Goal: Information Seeking & Learning: Compare options

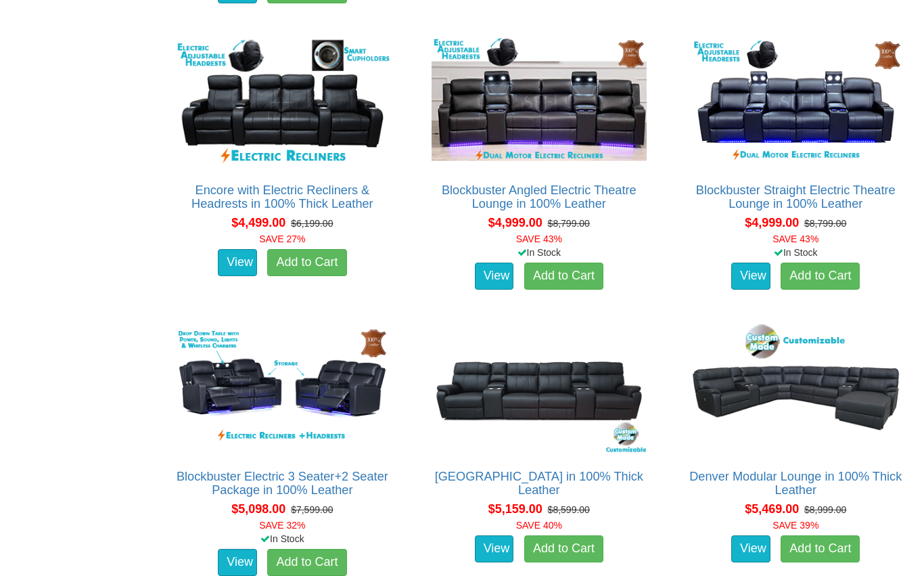
scroll to position [3743, 0]
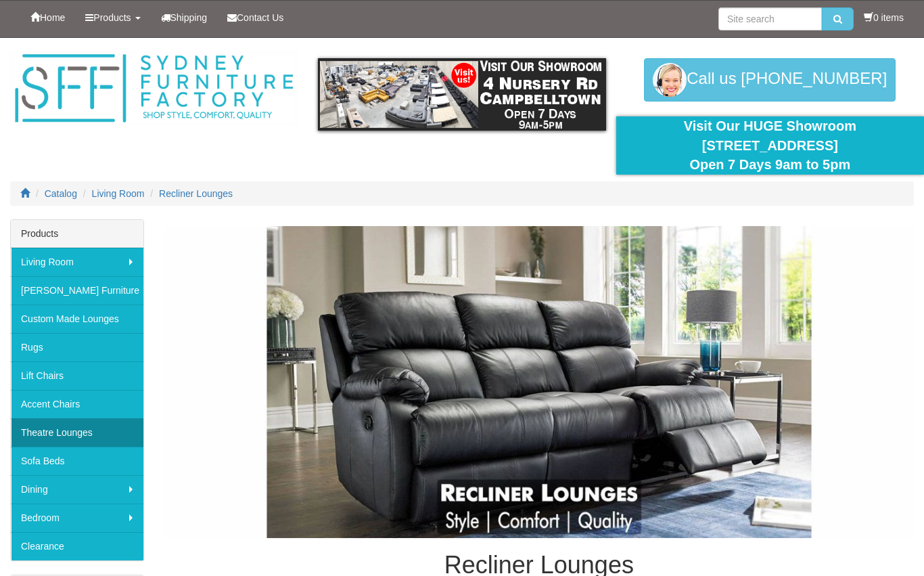
click at [93, 428] on link "Theatre Lounges" at bounding box center [77, 432] width 133 height 28
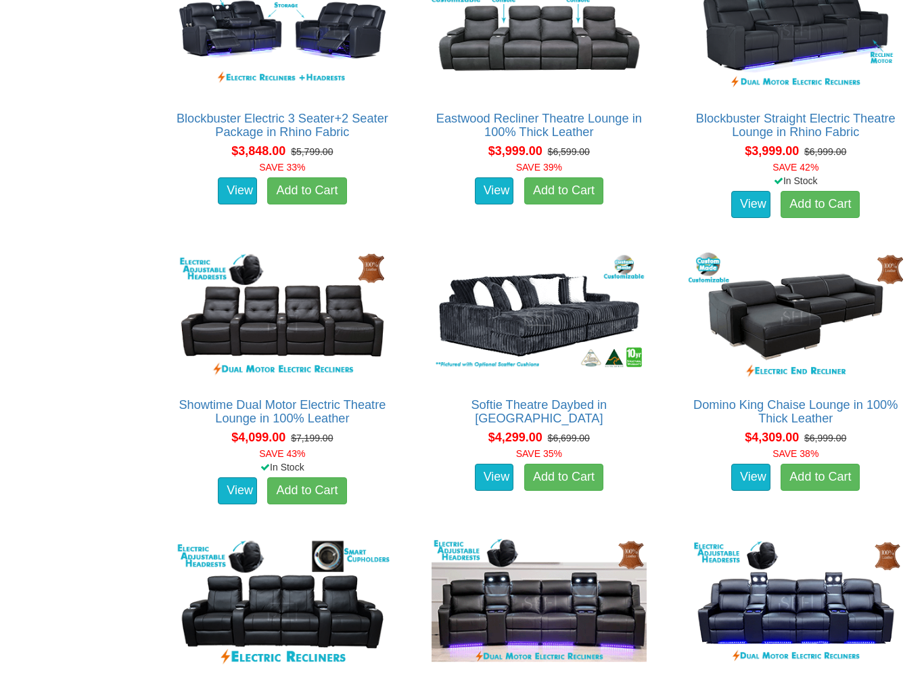
scroll to position [3257, 0]
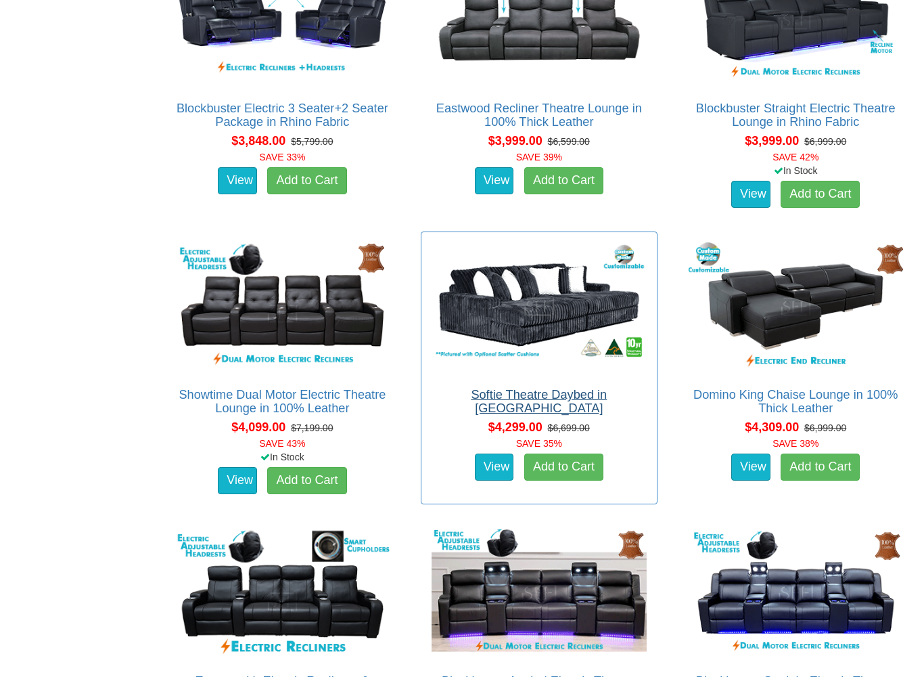
click at [558, 396] on link "Softie Theatre Daybed in [GEOGRAPHIC_DATA]" at bounding box center [539, 401] width 136 height 27
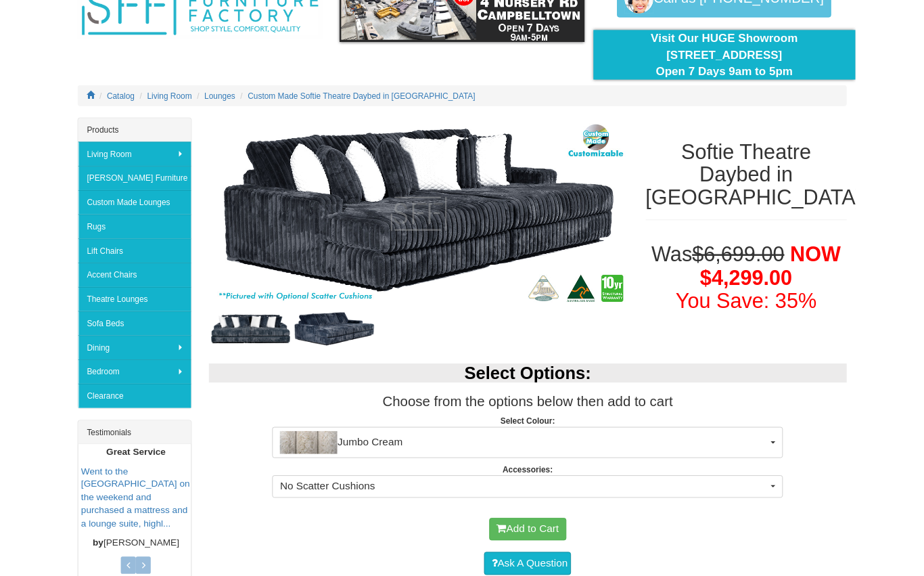
scroll to position [81, 0]
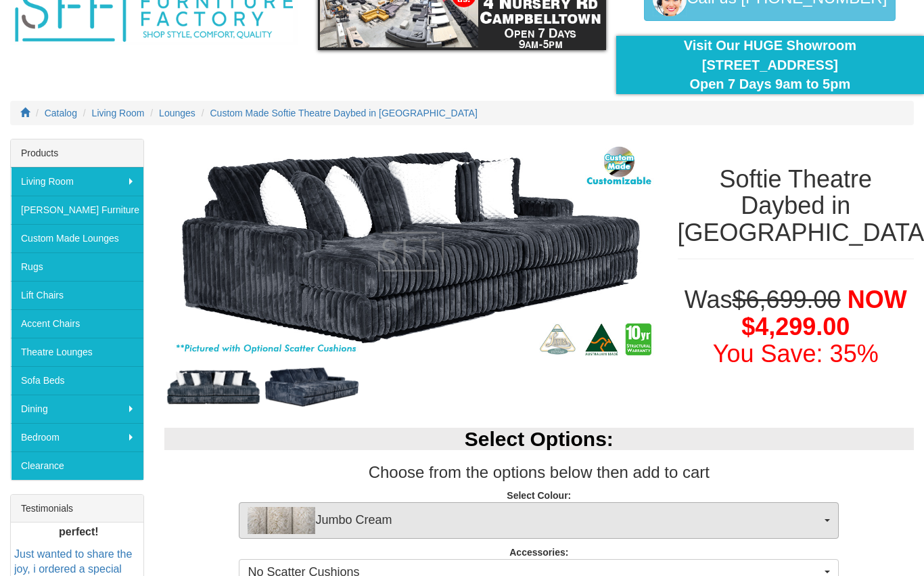
click at [820, 513] on span "Jumbo Cream" at bounding box center [535, 520] width 574 height 27
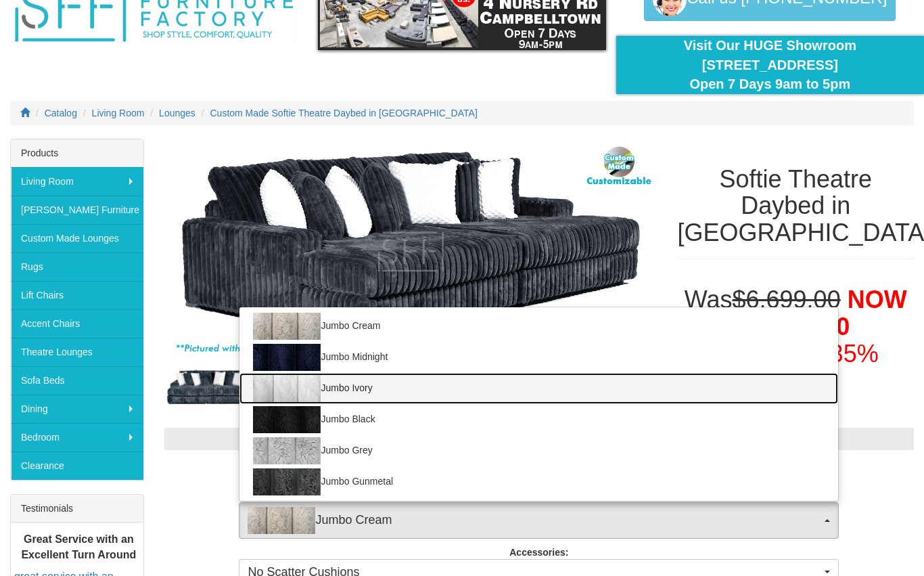
click at [359, 401] on link "Jumbo Ivory" at bounding box center [539, 388] width 599 height 31
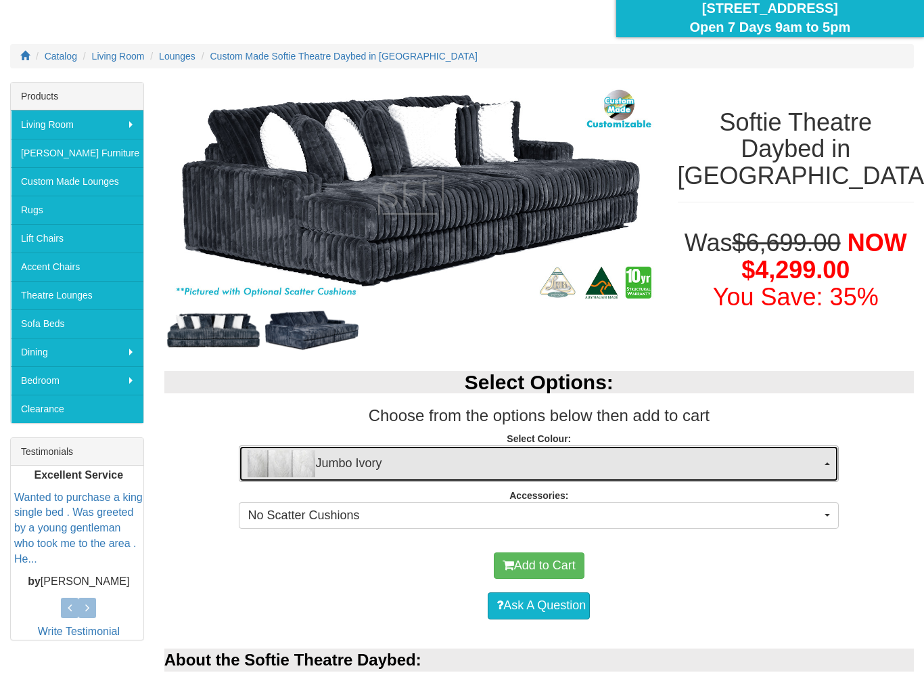
scroll to position [141, 0]
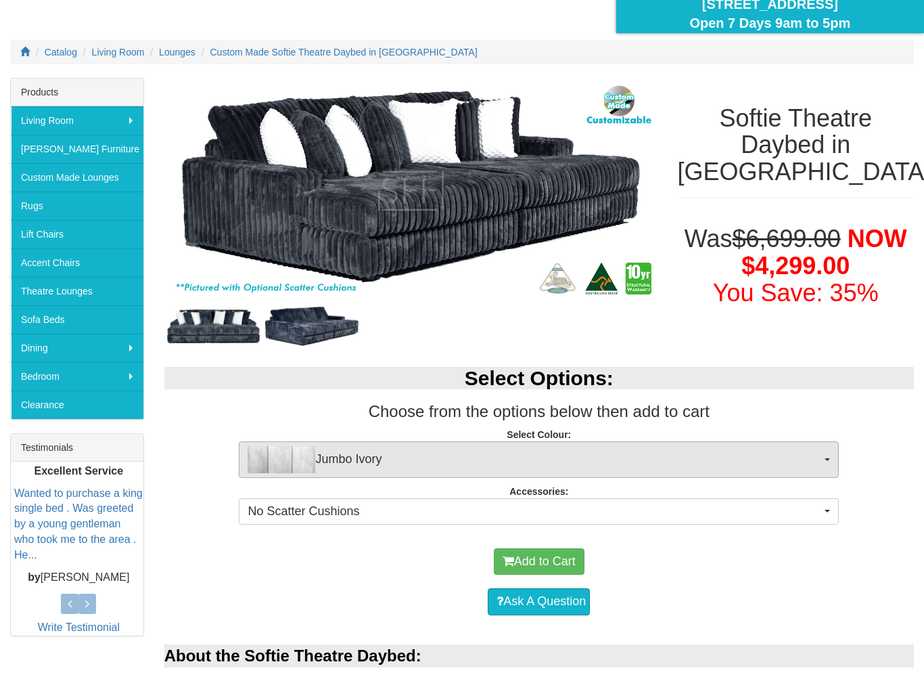
click at [829, 462] on button "Jumbo Ivory" at bounding box center [539, 459] width 600 height 37
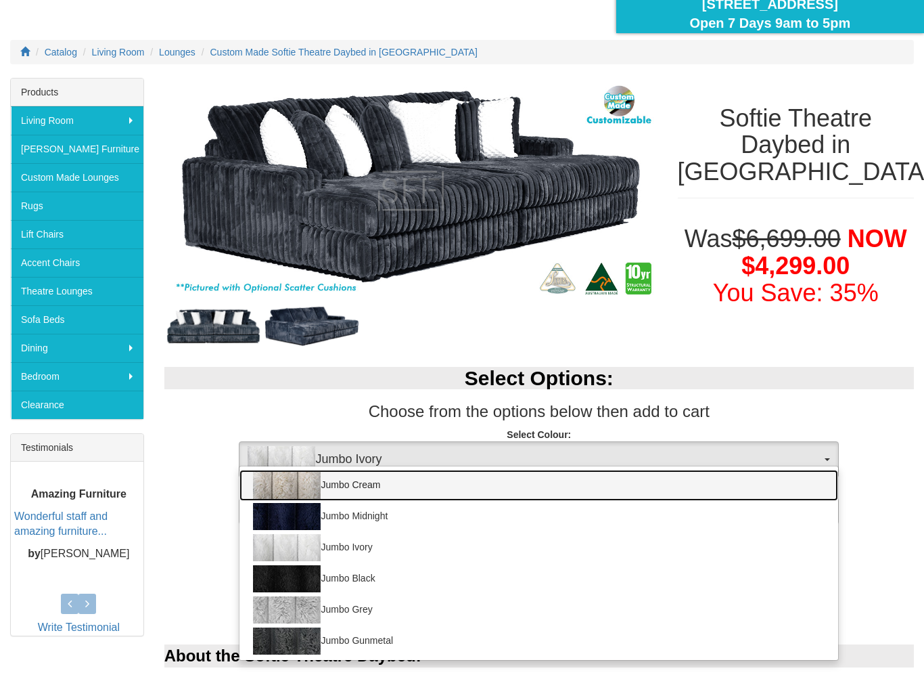
click at [365, 490] on link "Jumbo Cream" at bounding box center [539, 485] width 599 height 31
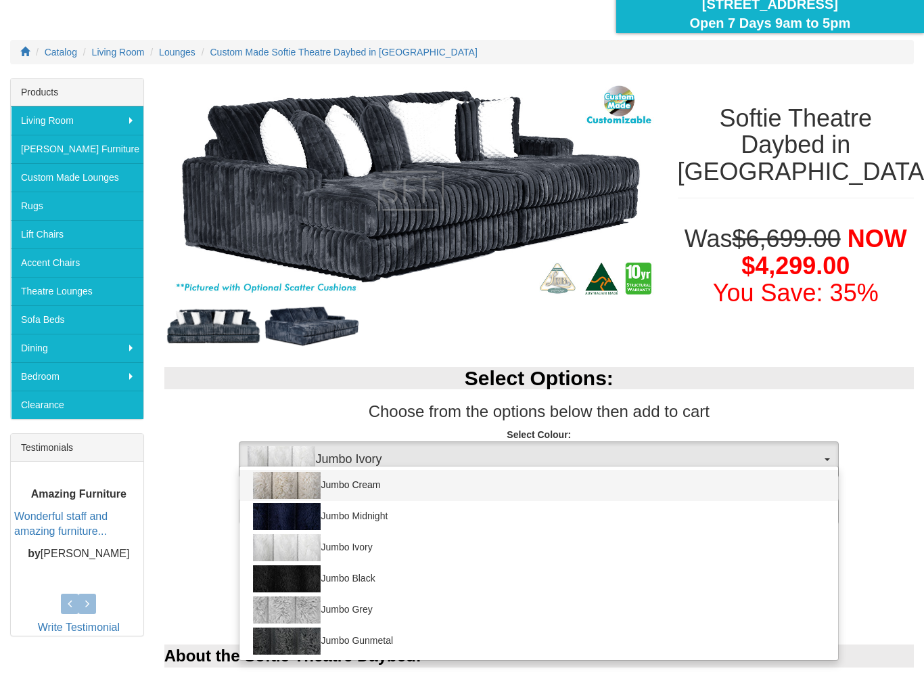
select select "1956"
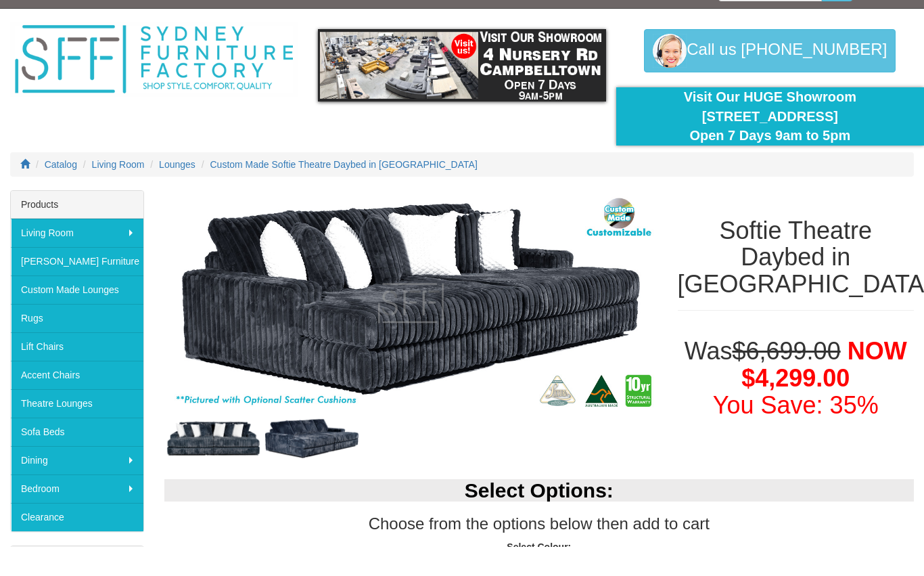
scroll to position [0, 0]
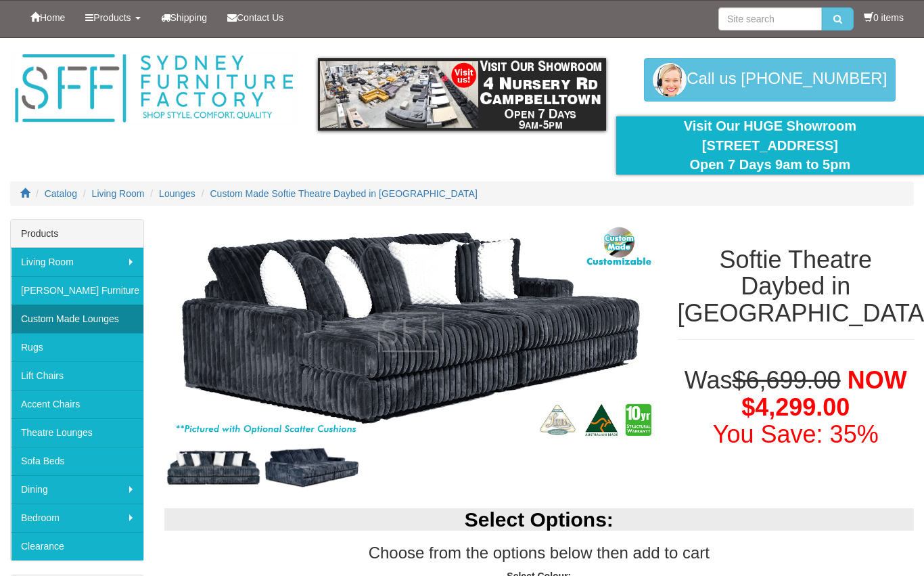
click at [63, 320] on link "Custom Made Lounges" at bounding box center [77, 318] width 133 height 28
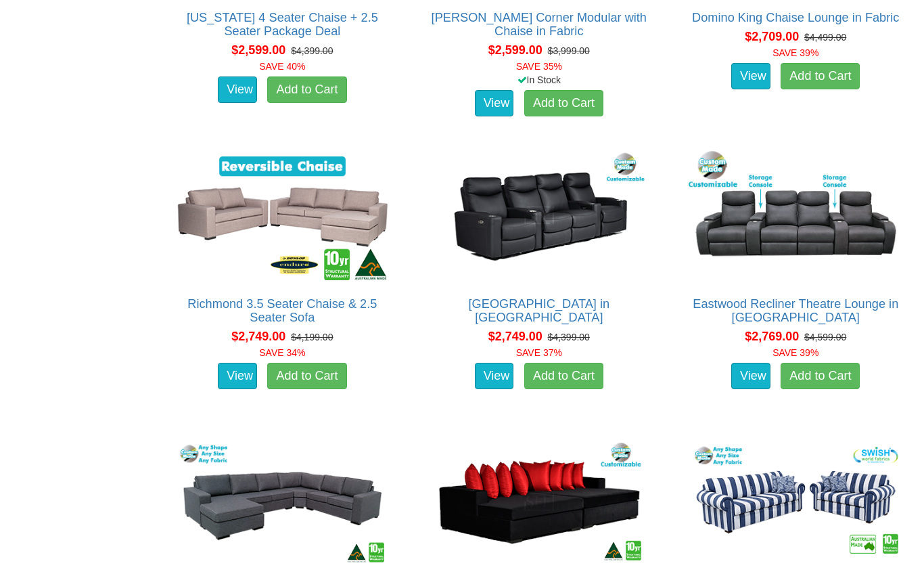
scroll to position [2171, 0]
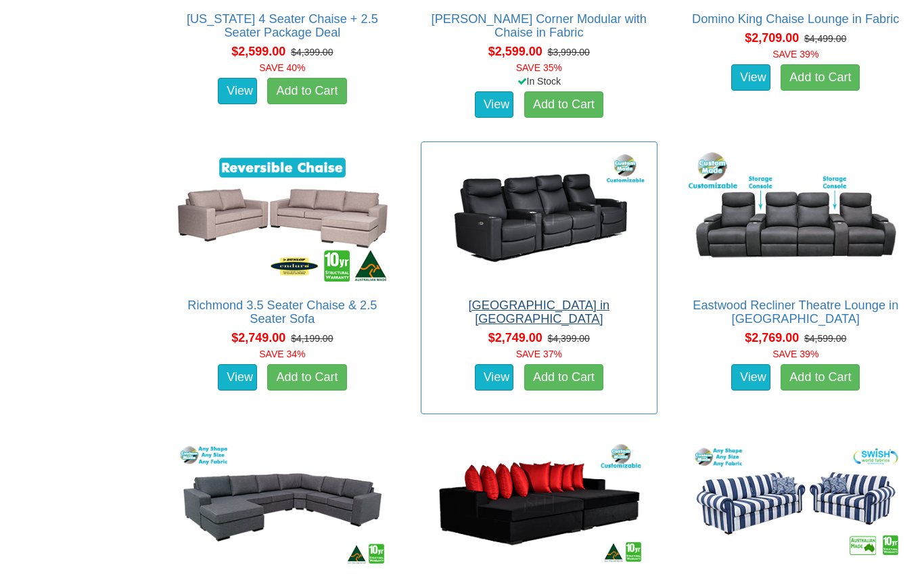
click at [543, 310] on link "[GEOGRAPHIC_DATA] in [GEOGRAPHIC_DATA]" at bounding box center [539, 311] width 141 height 27
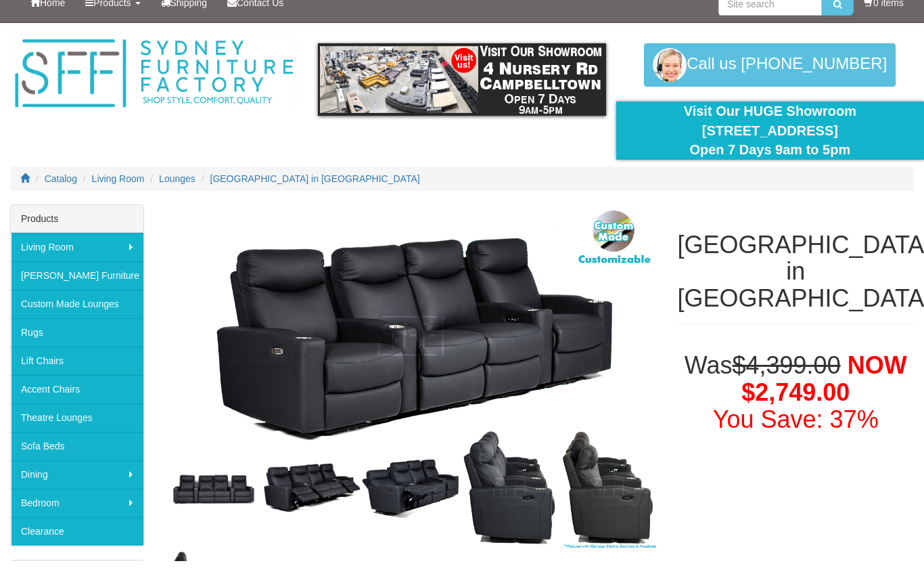
scroll to position [15, 0]
click at [58, 305] on link "Custom Made Lounges" at bounding box center [77, 304] width 133 height 28
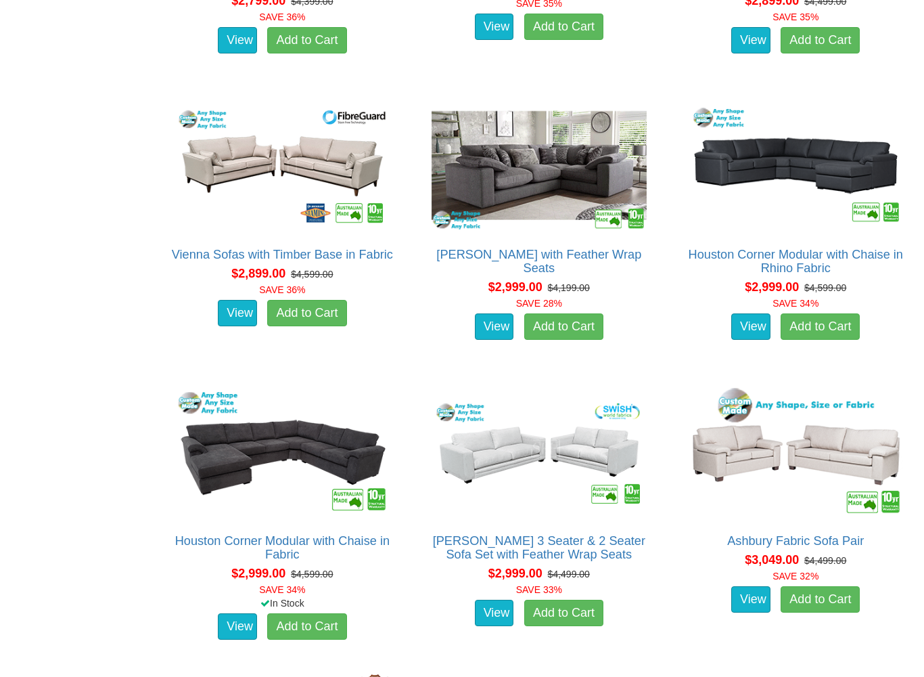
scroll to position [3081, 0]
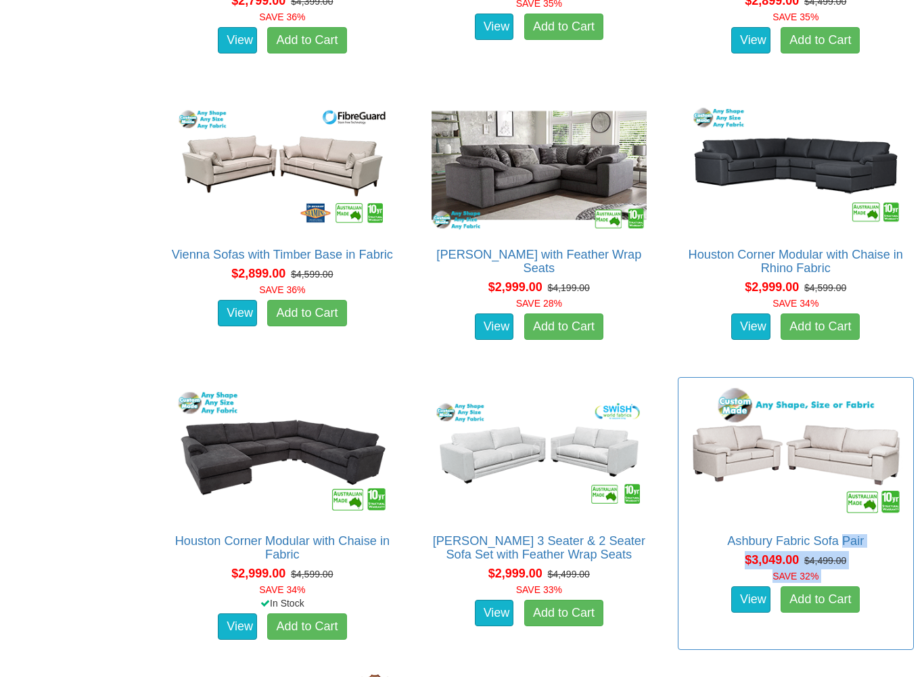
click at [819, 575] on div "Ashbury Fabric Sofa Pair Pictured above is the Ashbury 3 Seater & 2 Seater sofa…" at bounding box center [796, 513] width 236 height 273
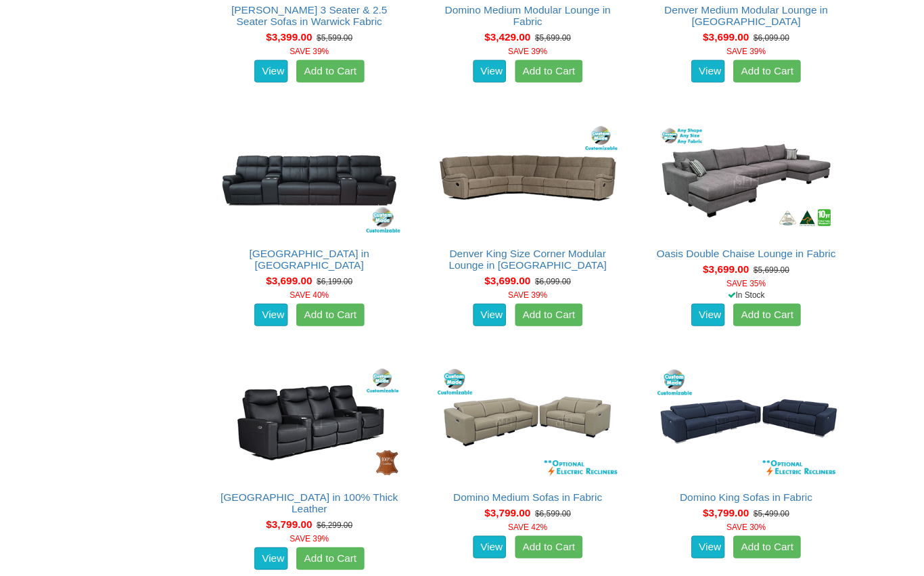
scroll to position [4181, 0]
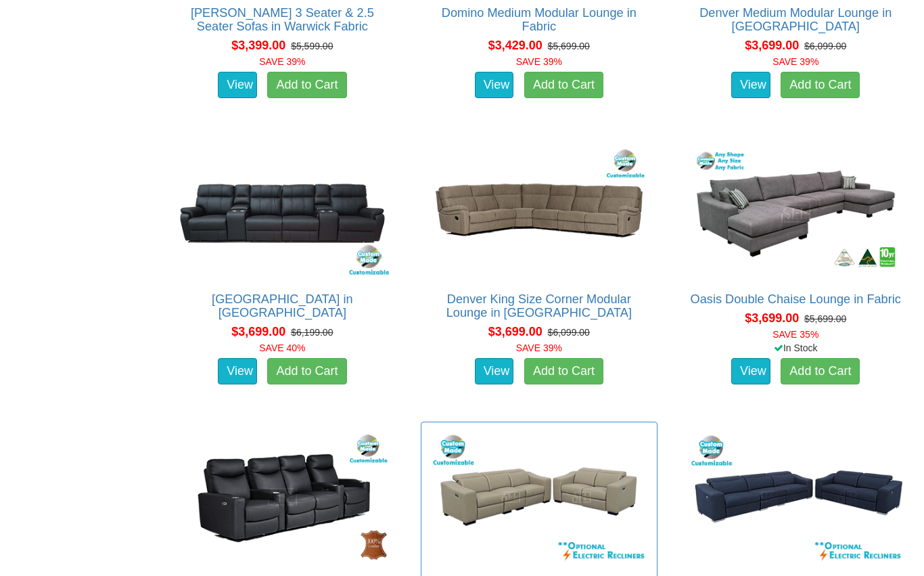
click at [553, 493] on img at bounding box center [538, 496] width 221 height 135
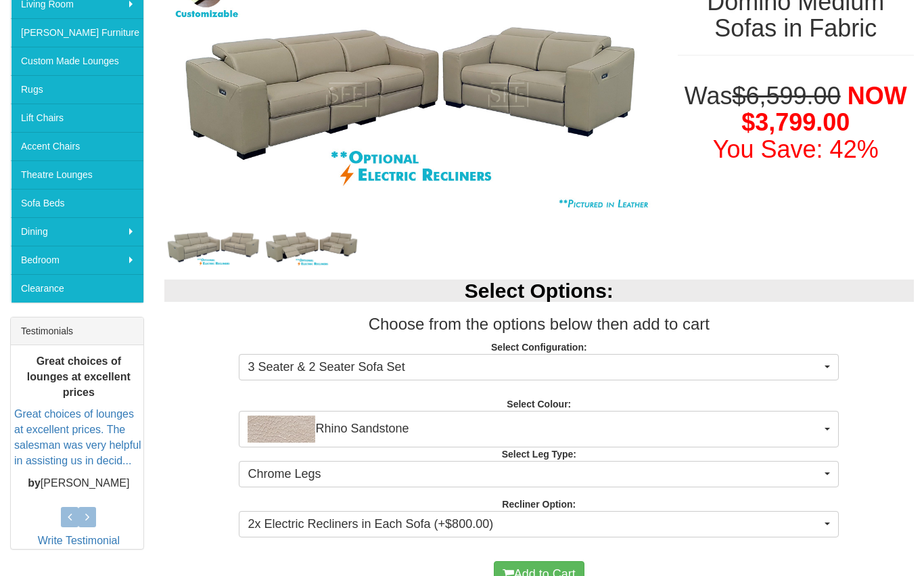
scroll to position [258, 0]
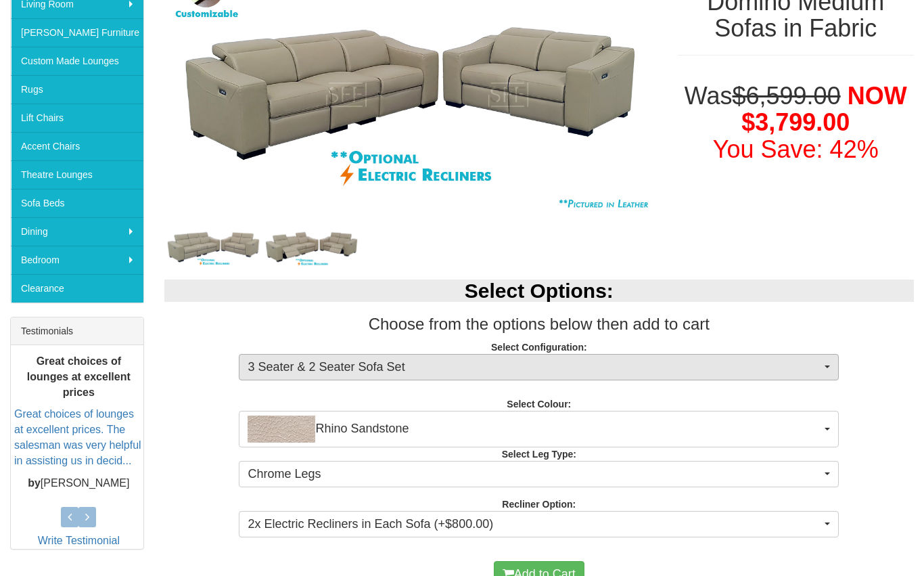
click at [839, 364] on button "3 Seater & 2 Seater Sofa Set" at bounding box center [539, 367] width 600 height 27
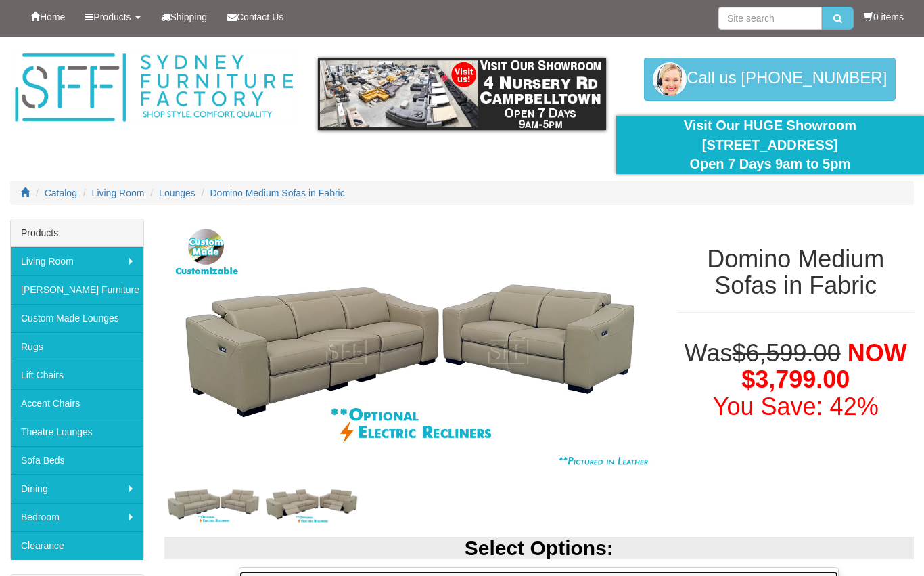
scroll to position [0, 0]
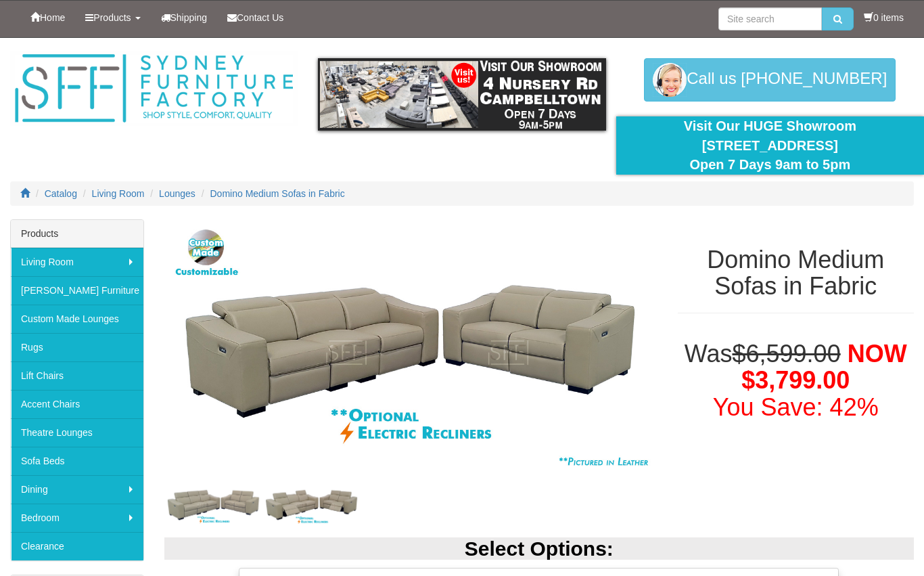
click at [113, 326] on div at bounding box center [462, 288] width 924 height 576
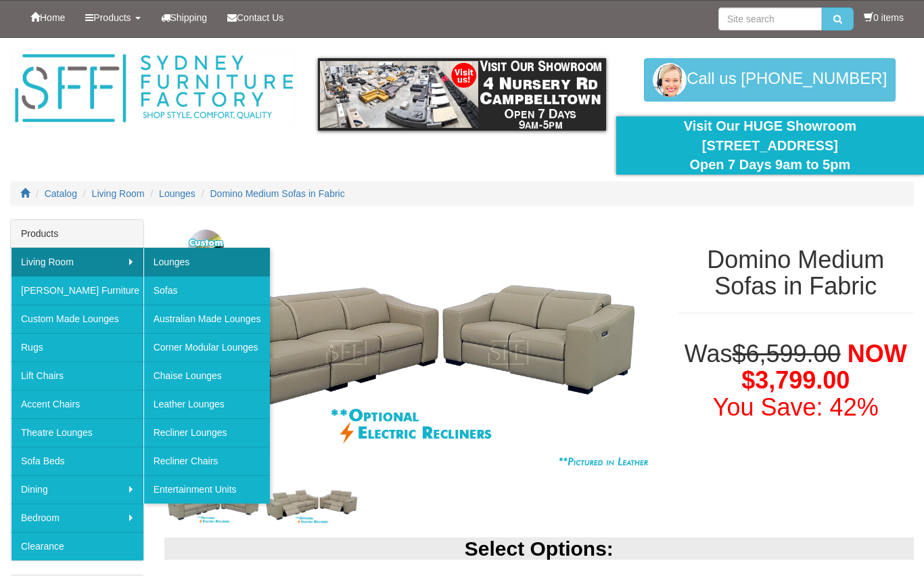
click at [234, 273] on link "Lounges" at bounding box center [206, 262] width 127 height 28
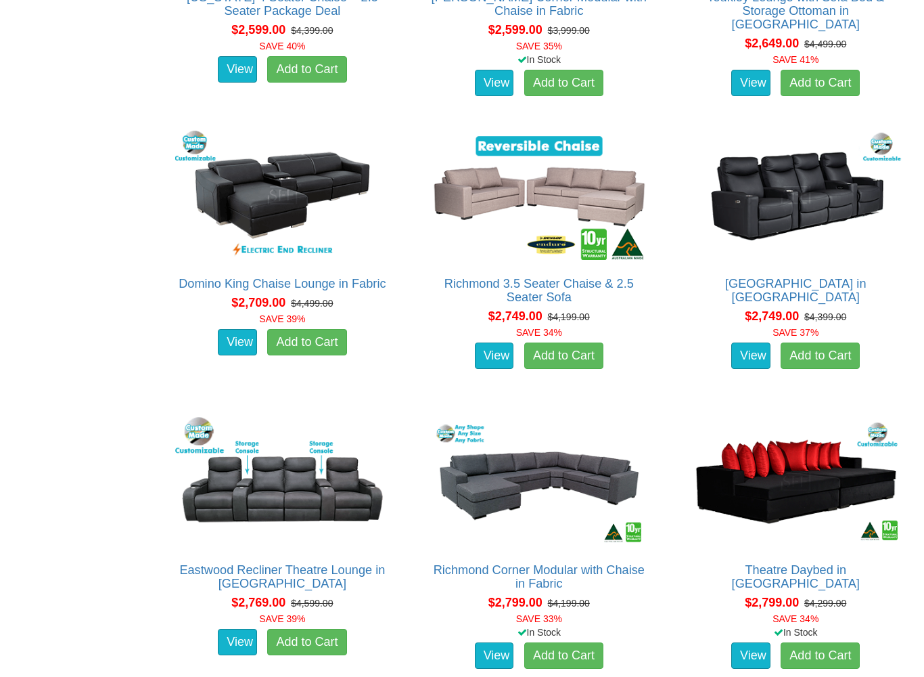
scroll to position [3515, 0]
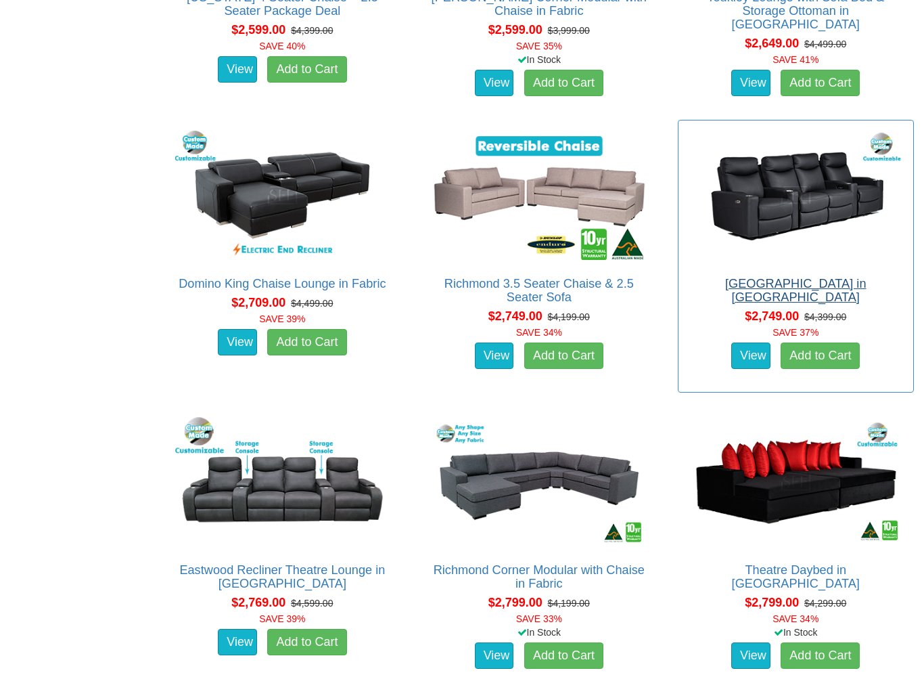
click at [767, 302] on link "[GEOGRAPHIC_DATA] in [GEOGRAPHIC_DATA]" at bounding box center [795, 290] width 141 height 27
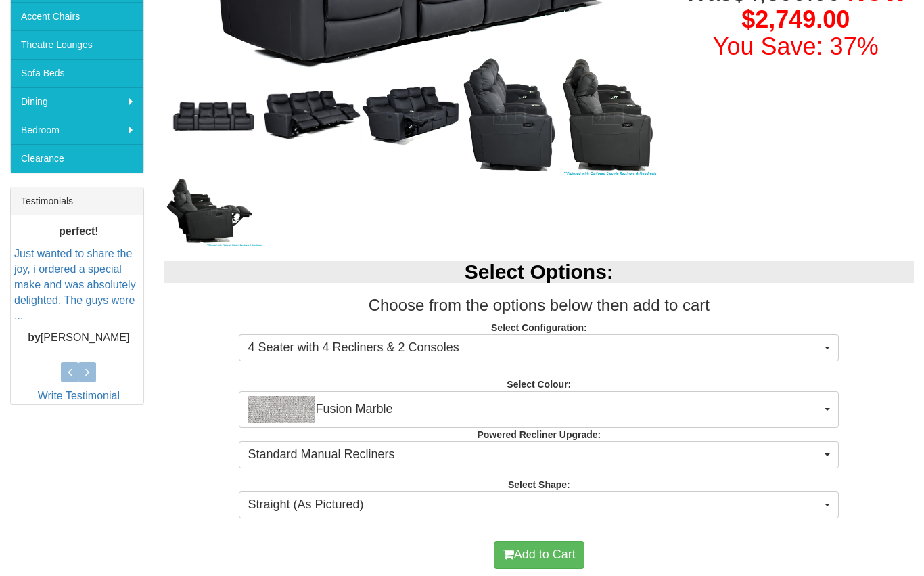
scroll to position [388, 0]
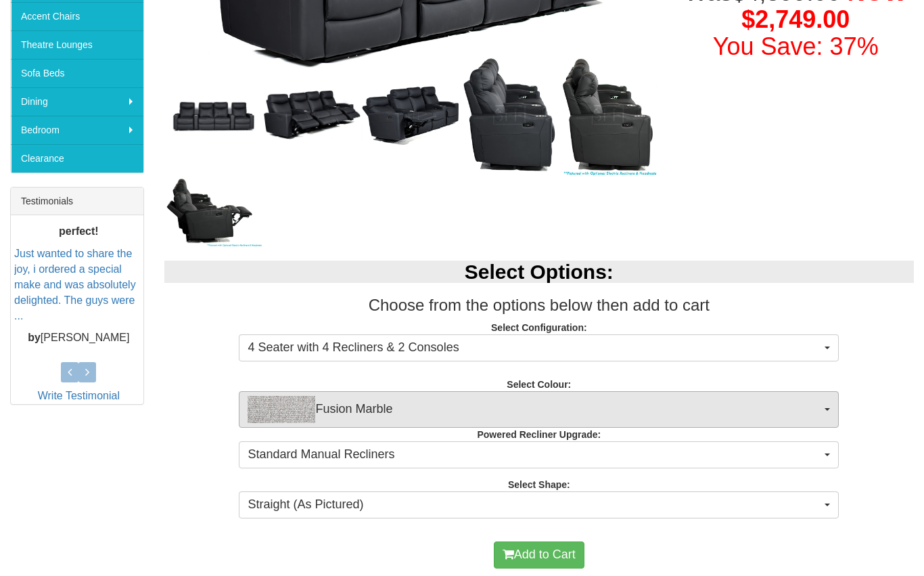
click at [832, 399] on button "Fusion Marble" at bounding box center [539, 409] width 600 height 37
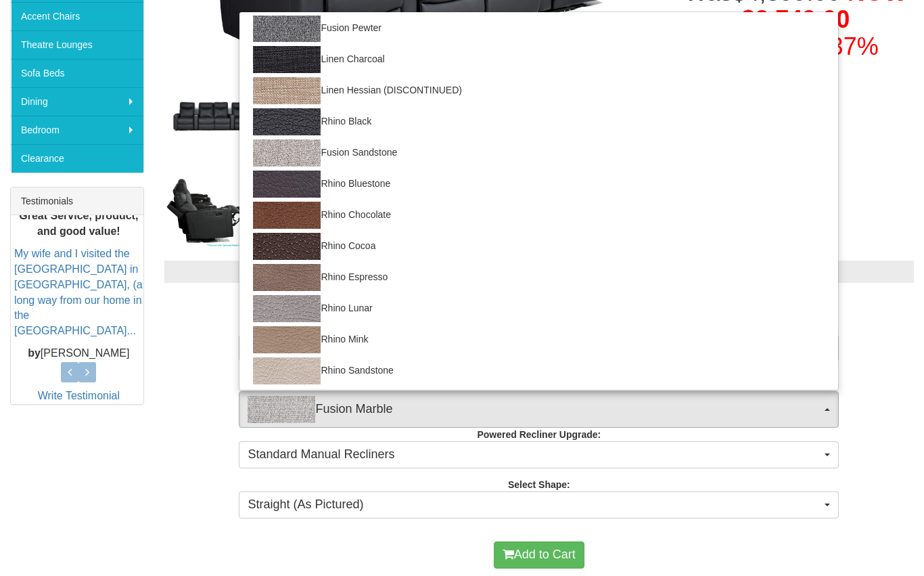
scroll to position [189, 0]
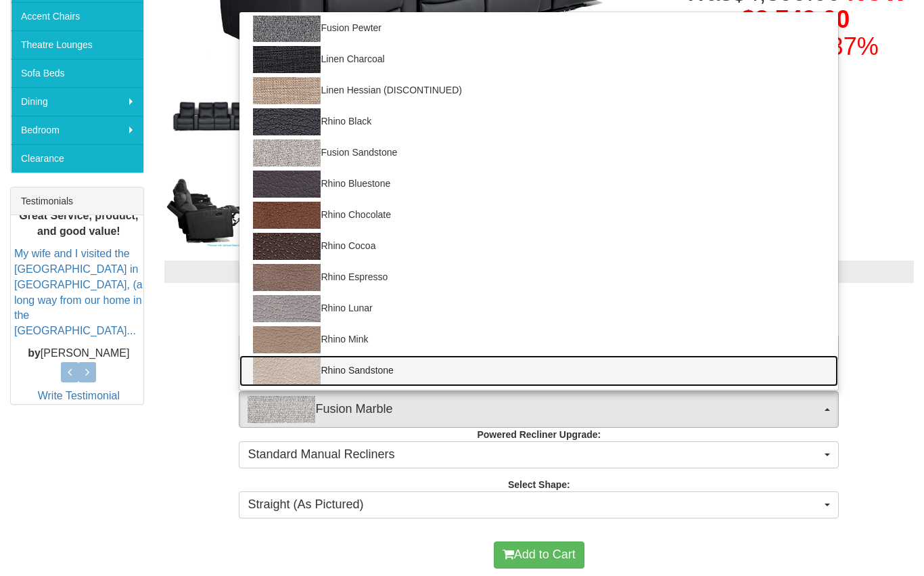
click at [344, 374] on link "Rhino Sandstone" at bounding box center [539, 370] width 599 height 31
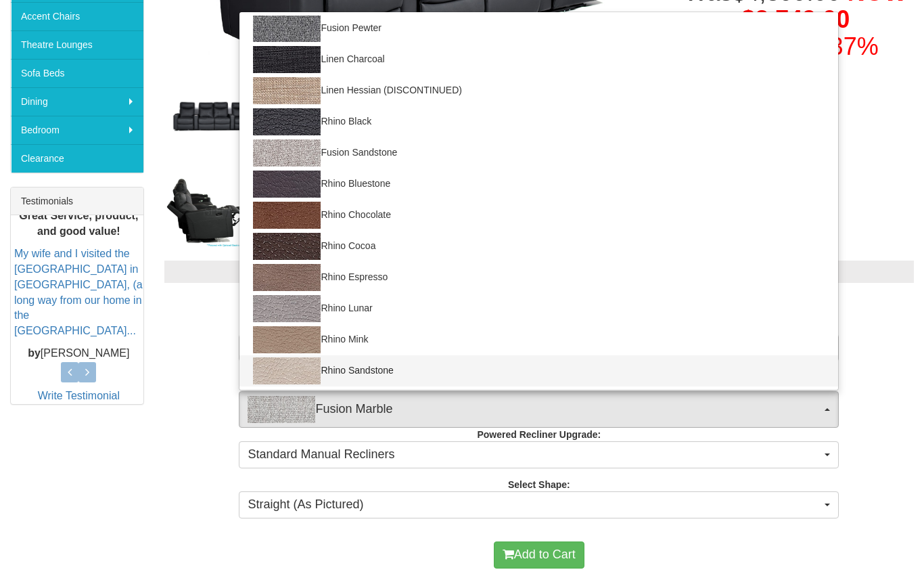
select select "1557"
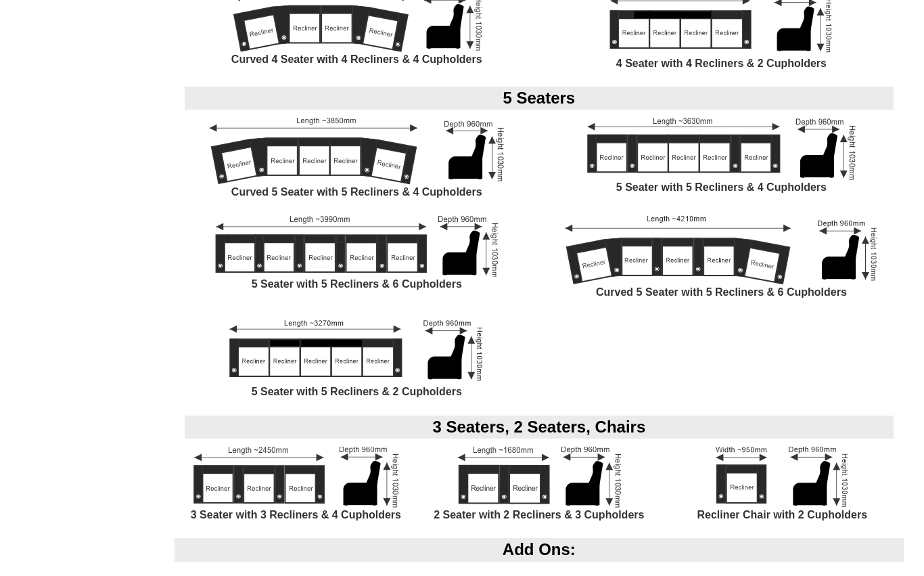
scroll to position [1326, 0]
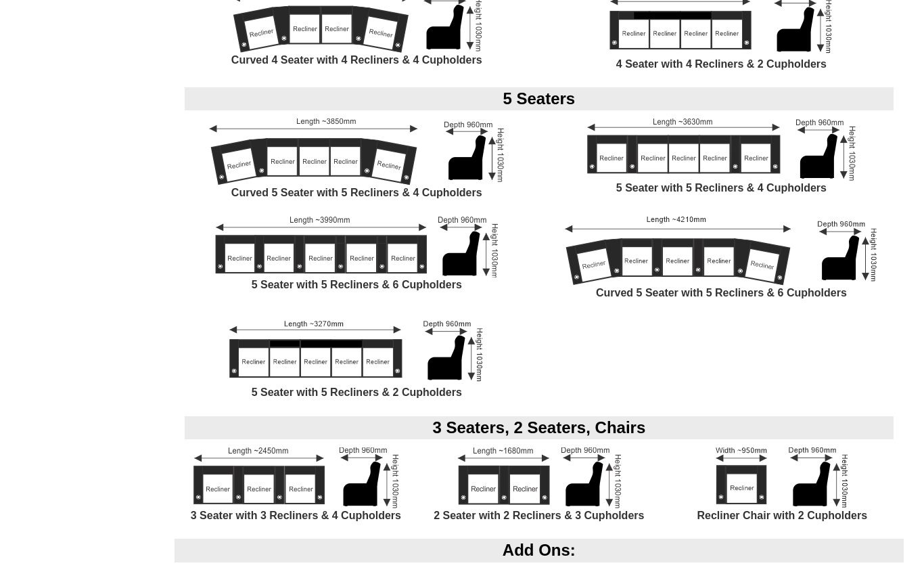
click at [344, 347] on img at bounding box center [357, 350] width 272 height 69
click at [369, 348] on img at bounding box center [357, 350] width 272 height 69
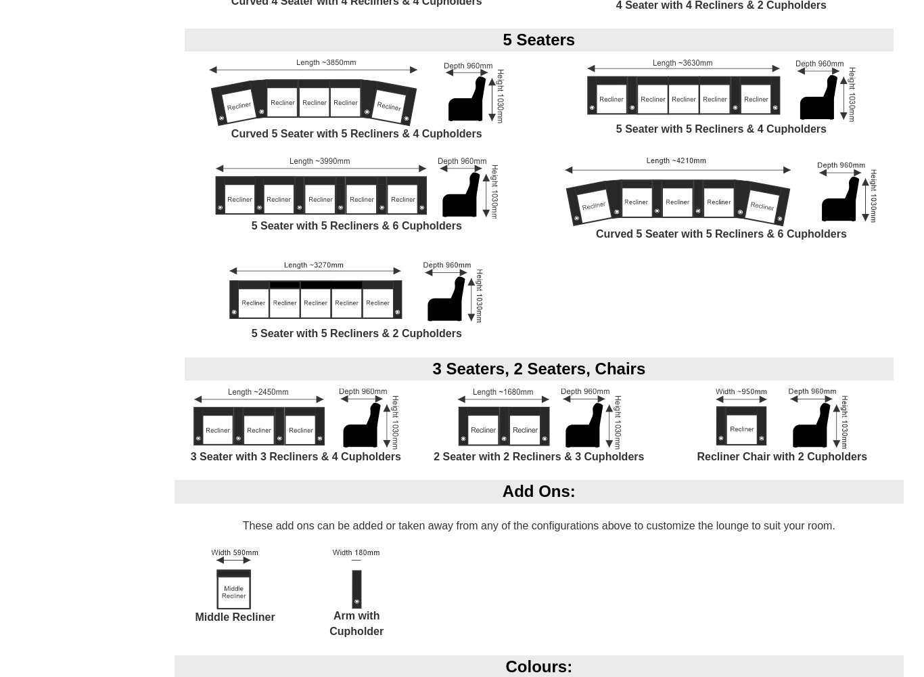
click at [726, 196] on img at bounding box center [721, 192] width 313 height 69
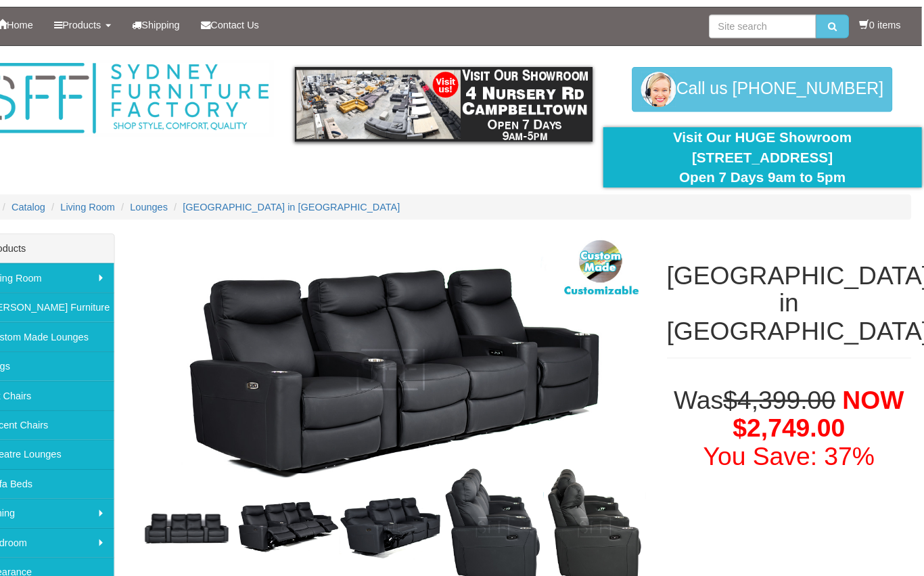
scroll to position [0, 0]
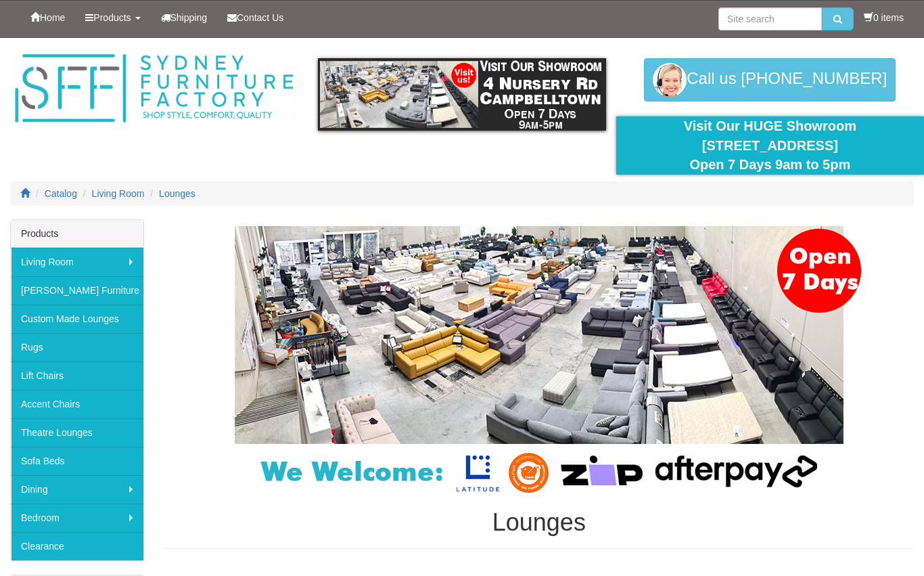
scroll to position [3561, 0]
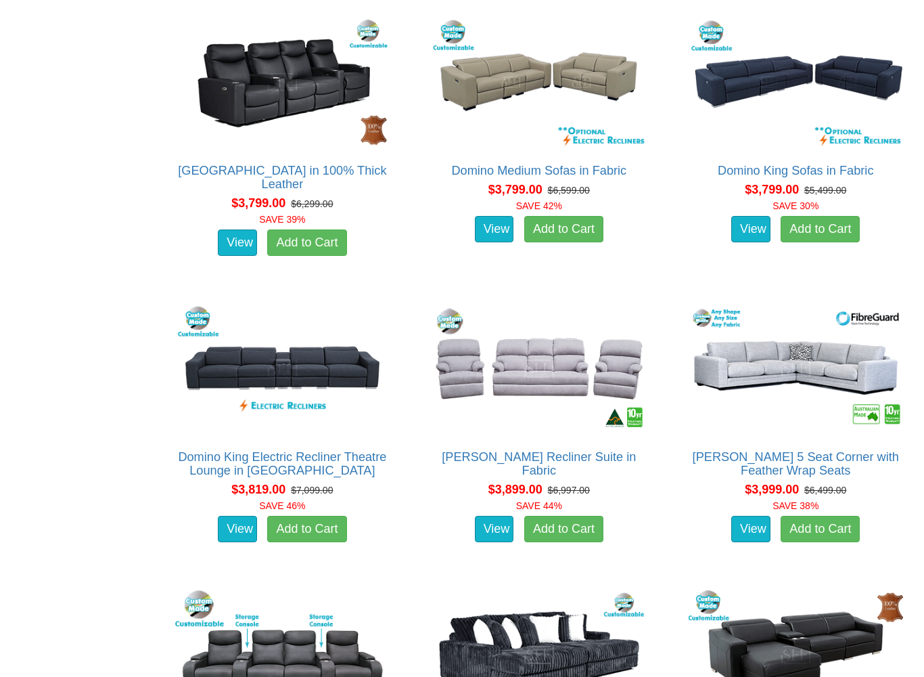
scroll to position [4596, 0]
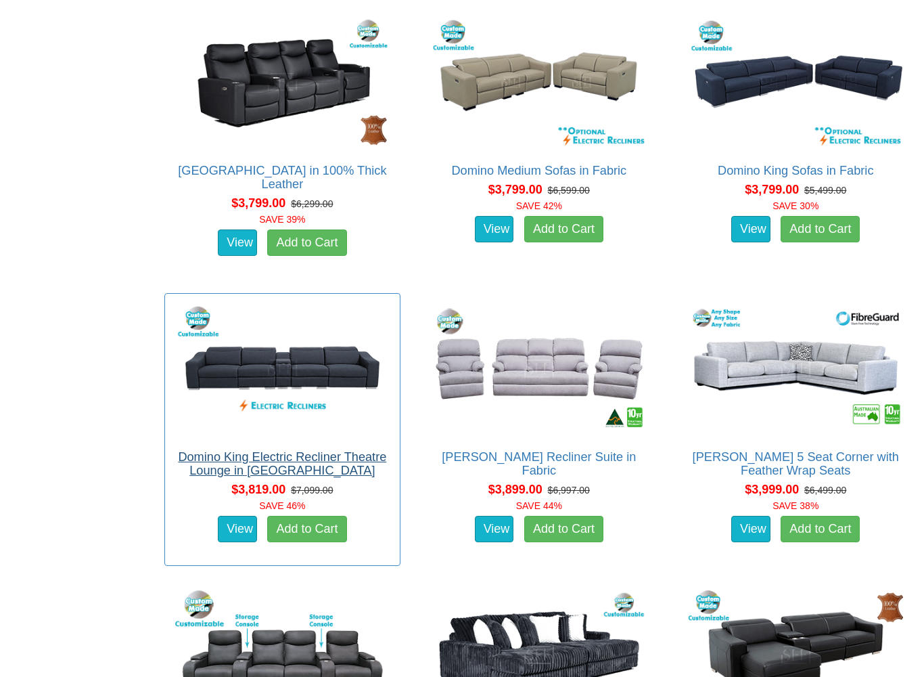
click at [292, 466] on link "Domino King Electric Recliner Theatre Lounge in [GEOGRAPHIC_DATA]" at bounding box center [282, 463] width 208 height 27
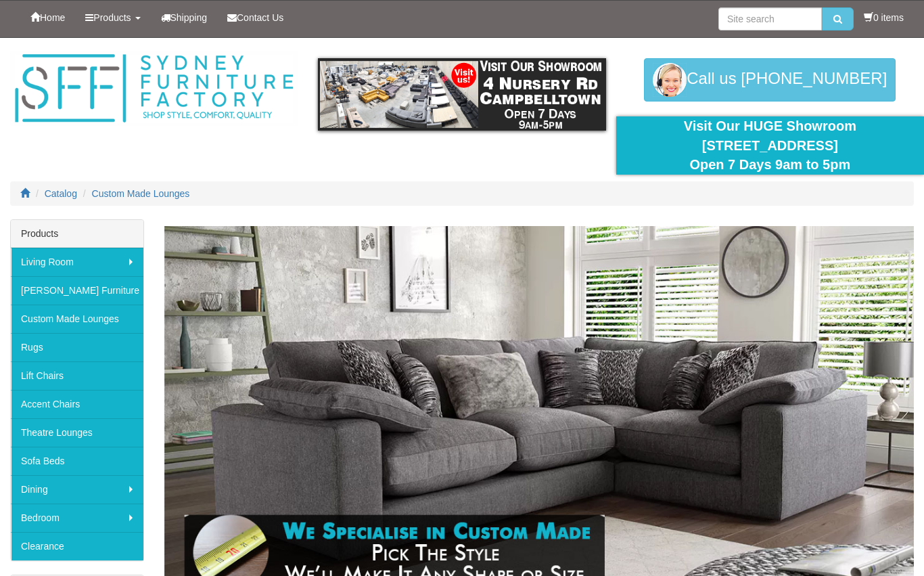
scroll to position [4642, 0]
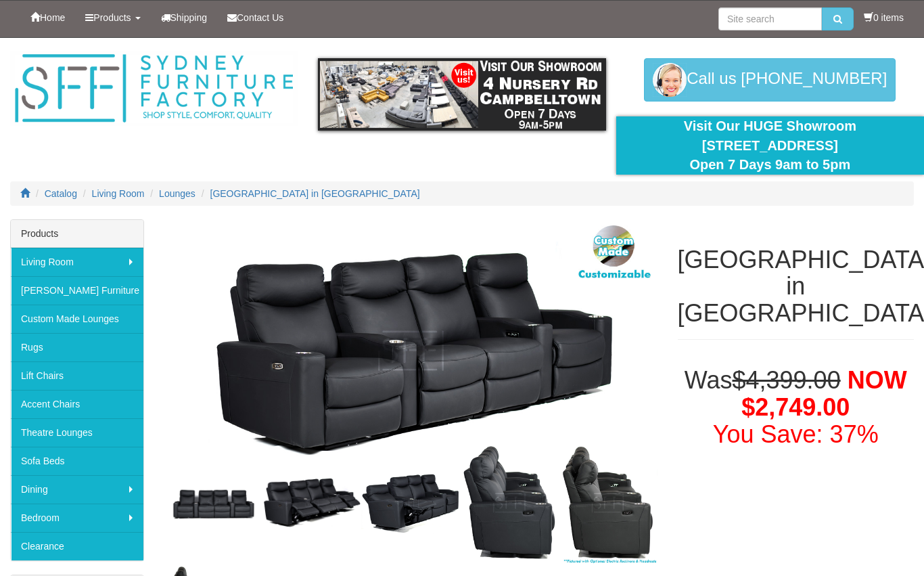
scroll to position [15, 0]
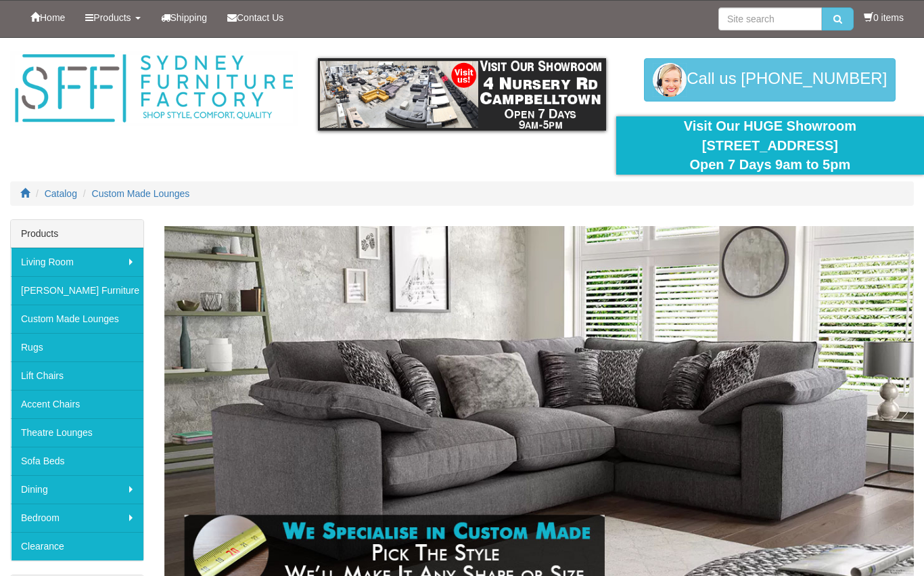
scroll to position [2171, 0]
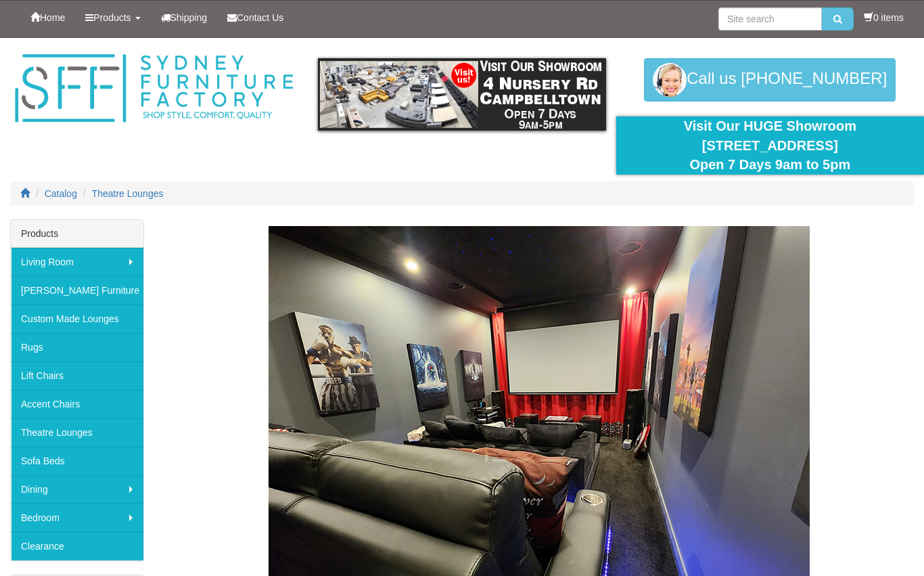
scroll to position [3303, 0]
